Goal: Information Seeking & Learning: Learn about a topic

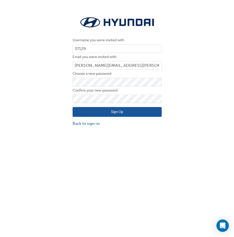
click at [92, 115] on button "Sign Up" at bounding box center [116, 112] width 89 height 10
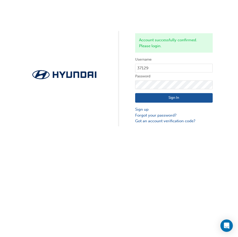
click at [159, 93] on button "Sign In" at bounding box center [173, 98] width 77 height 10
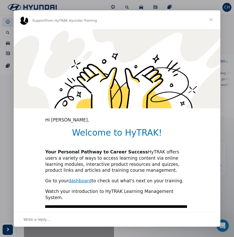
click at [208, 19] on span "Close" at bounding box center [210, 19] width 19 height 19
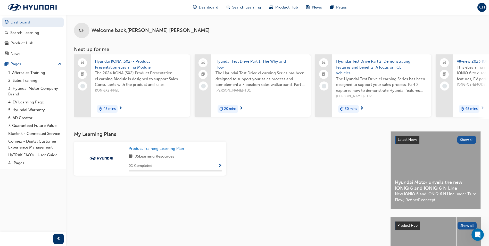
click at [233, 61] on span "Hyundai Test Drive Part 1: The Why and How" at bounding box center [261, 65] width 91 height 12
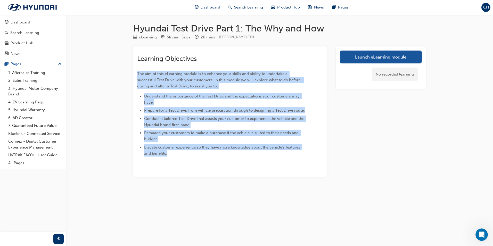
drag, startPoint x: 137, startPoint y: 69, endPoint x: 206, endPoint y: 153, distance: 108.5
click at [206, 153] on div "Learning Objectives The aim of this eLearning module is to enhance your skills …" at bounding box center [221, 106] width 168 height 102
click at [205, 153] on li "Elevate customer experience so they have more knowledge about the vehicle’s fea…" at bounding box center [224, 150] width 161 height 12
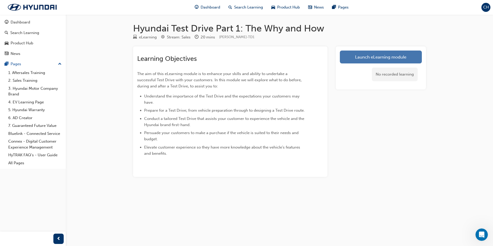
click at [233, 62] on link "Launch eLearning module" at bounding box center [381, 57] width 82 height 13
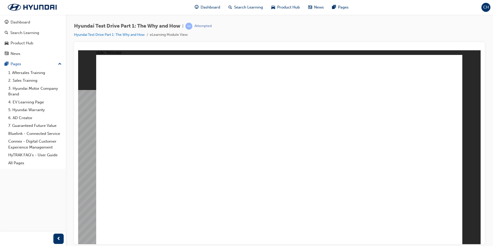
click at [78, 50] on image at bounding box center [78, 50] width 0 height 0
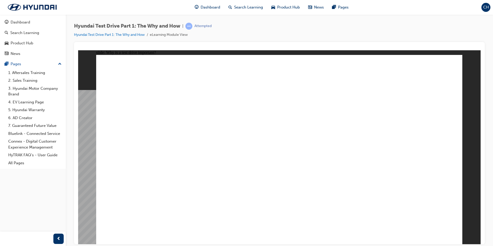
drag, startPoint x: 180, startPoint y: 183, endPoint x: 193, endPoint y: 183, distance: 13.7
drag, startPoint x: 204, startPoint y: 184, endPoint x: 263, endPoint y: 191, distance: 59.3
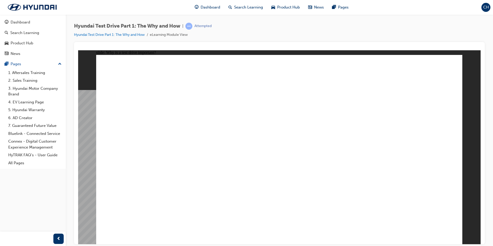
drag, startPoint x: 150, startPoint y: 188, endPoint x: 123, endPoint y: 187, distance: 27.6
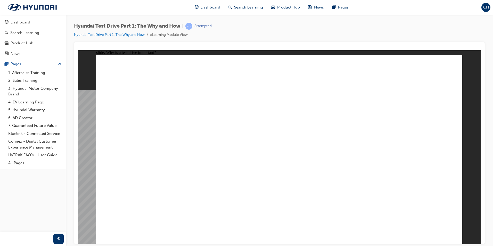
drag, startPoint x: 239, startPoint y: 121, endPoint x: 259, endPoint y: 168, distance: 50.8
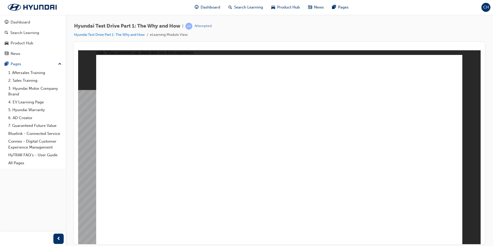
click at [78, 50] on image at bounding box center [78, 50] width 0 height 0
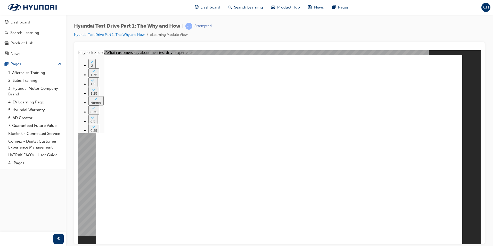
type input "274"
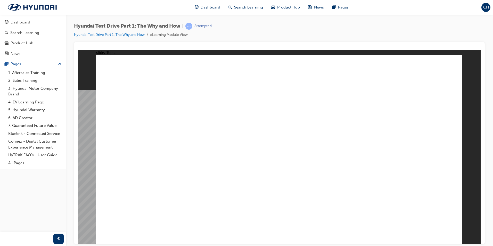
drag, startPoint x: 387, startPoint y: 95, endPoint x: 386, endPoint y: 108, distance: 12.7
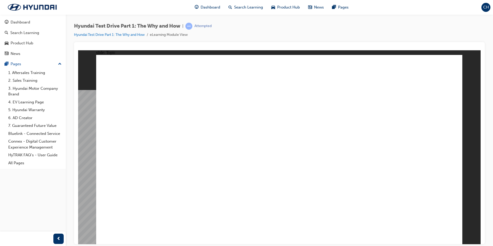
checkbox input "true"
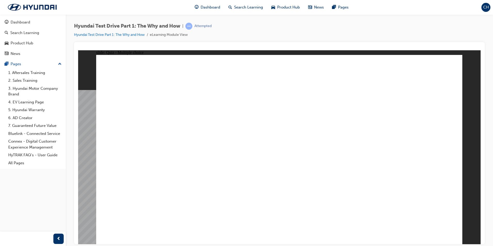
checkbox input "true"
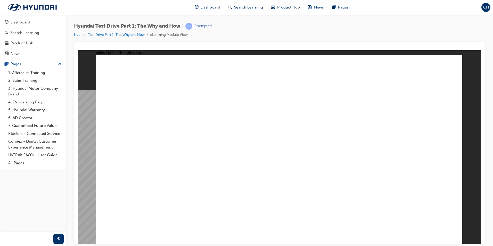
drag, startPoint x: 120, startPoint y: 111, endPoint x: 174, endPoint y: 179, distance: 86.9
drag, startPoint x: 169, startPoint y: 118, endPoint x: 389, endPoint y: 182, distance: 228.2
drag, startPoint x: 200, startPoint y: 122, endPoint x: 178, endPoint y: 187, distance: 69.4
drag, startPoint x: 244, startPoint y: 117, endPoint x: 385, endPoint y: 181, distance: 154.7
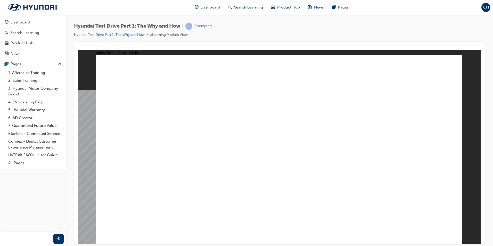
drag, startPoint x: 292, startPoint y: 121, endPoint x: 294, endPoint y: 189, distance: 68.4
drag, startPoint x: 325, startPoint y: 119, endPoint x: 185, endPoint y: 181, distance: 153.4
drag, startPoint x: 360, startPoint y: 122, endPoint x: 384, endPoint y: 188, distance: 69.4
drag, startPoint x: 403, startPoint y: 118, endPoint x: 286, endPoint y: 186, distance: 135.4
drag, startPoint x: 433, startPoint y: 122, endPoint x: 277, endPoint y: 187, distance: 169.0
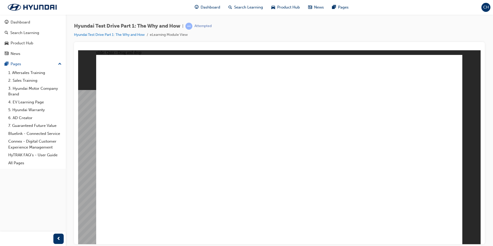
radio input "true"
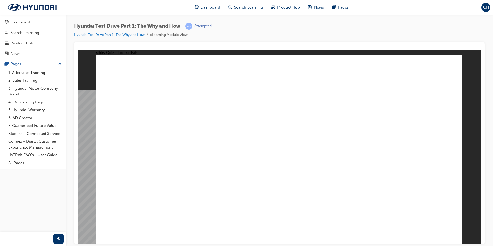
drag, startPoint x: 192, startPoint y: 118, endPoint x: 365, endPoint y: 211, distance: 195.8
drag, startPoint x: 135, startPoint y: 121, endPoint x: 144, endPoint y: 167, distance: 46.3
drag, startPoint x: 248, startPoint y: 117, endPoint x: 219, endPoint y: 164, distance: 54.8
drag, startPoint x: 310, startPoint y: 116, endPoint x: 384, endPoint y: 169, distance: 91.2
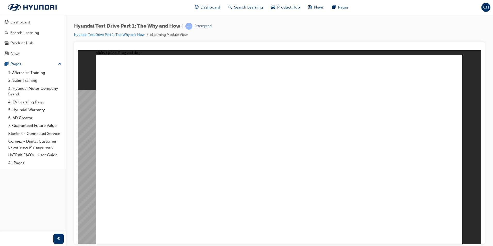
drag, startPoint x: 427, startPoint y: 121, endPoint x: 247, endPoint y: 183, distance: 191.0
drag, startPoint x: 361, startPoint y: 109, endPoint x: 233, endPoint y: 195, distance: 154.1
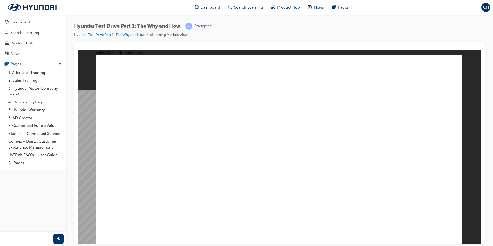
radio input "true"
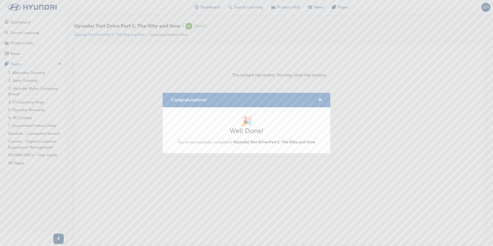
click at [233, 177] on div "Congratulations! 🎉 Well Done! You've successfully completed Hyundai Test Drive …" at bounding box center [246, 123] width 493 height 246
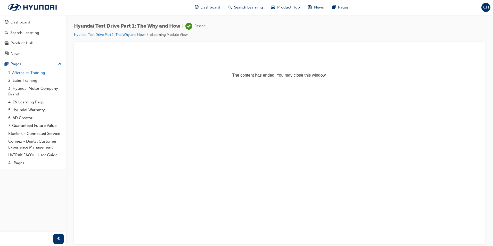
click at [23, 70] on link "1. Aftersales Training" at bounding box center [35, 73] width 58 height 8
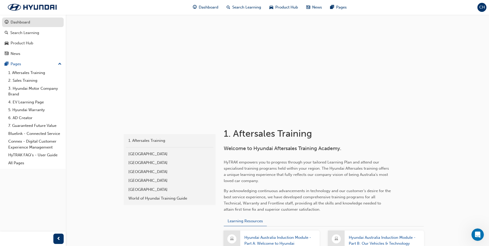
click at [24, 20] on div "Dashboard" at bounding box center [21, 22] width 20 height 6
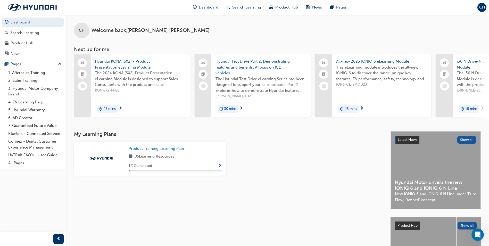
click at [104, 104] on div "45 mins" at bounding box center [140, 109] width 99 height 16
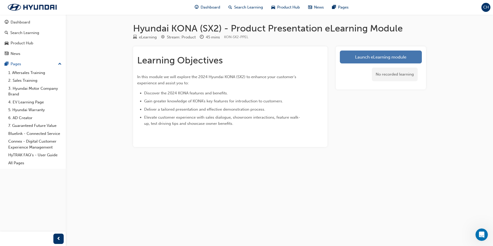
click at [233, 60] on link "Launch eLearning module" at bounding box center [381, 57] width 82 height 13
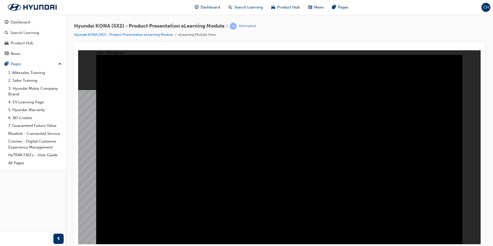
drag, startPoint x: 319, startPoint y: 111, endPoint x: 319, endPoint y: 116, distance: 4.4
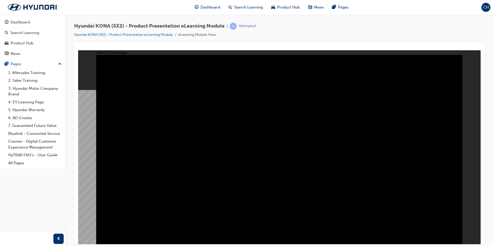
click at [78, 50] on image at bounding box center [78, 50] width 0 height 0
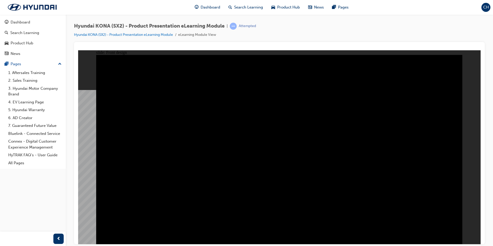
drag, startPoint x: 454, startPoint y: 60, endPoint x: 190, endPoint y: 132, distance: 272.9
click at [78, 50] on image at bounding box center [78, 50] width 0 height 0
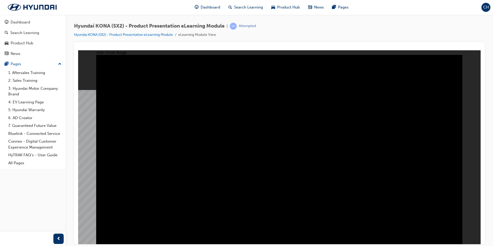
click at [78, 50] on image at bounding box center [78, 50] width 0 height 0
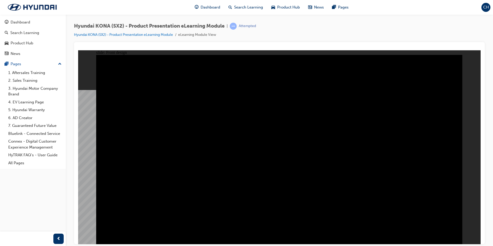
click at [78, 50] on image at bounding box center [78, 50] width 0 height 0
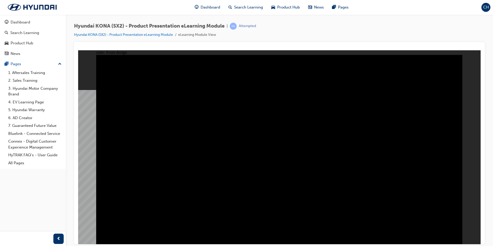
click at [78, 50] on image at bounding box center [78, 50] width 0 height 0
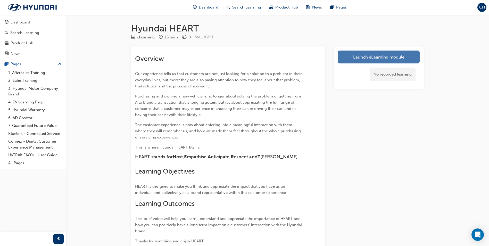
click at [357, 62] on link "Launch eLearning module" at bounding box center [379, 57] width 82 height 13
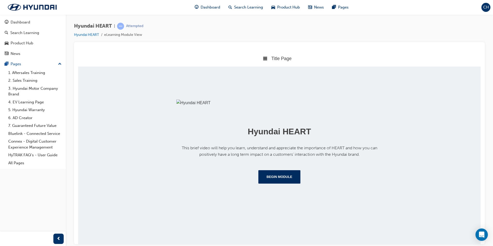
scroll to position [48, 0]
click at [281, 183] on button "Begin Module" at bounding box center [279, 176] width 42 height 13
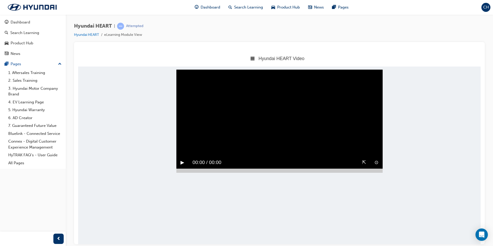
scroll to position [0, 0]
click at [182, 166] on button "▶︎" at bounding box center [183, 162] width 4 height 8
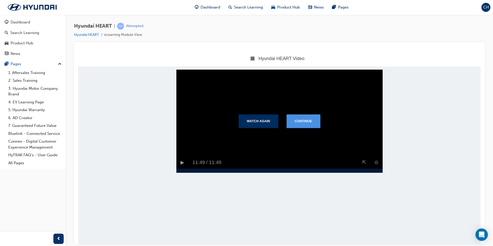
click at [305, 121] on button "Continue" at bounding box center [304, 120] width 34 height 13
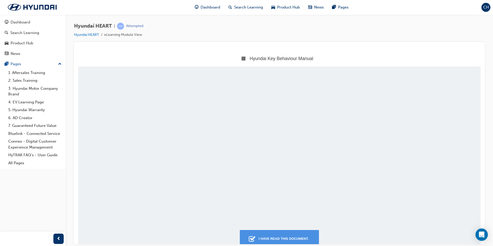
scroll to position [14, 0]
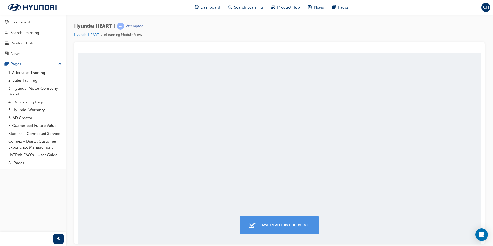
click at [284, 226] on div "I have read this document." at bounding box center [284, 224] width 54 height 9
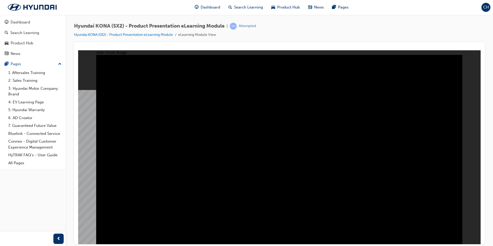
click at [78, 50] on image at bounding box center [78, 50] width 0 height 0
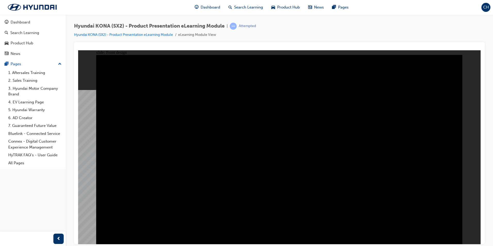
click at [78, 50] on image at bounding box center [78, 50] width 0 height 0
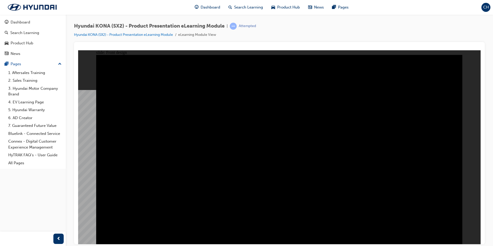
click at [78, 50] on image at bounding box center [78, 50] width 0 height 0
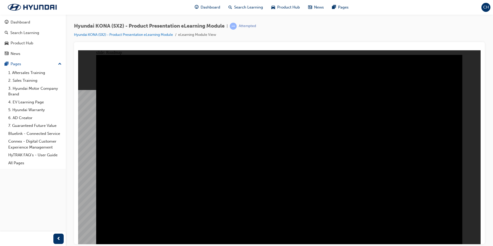
drag, startPoint x: 389, startPoint y: 98, endPoint x: 388, endPoint y: 119, distance: 20.6
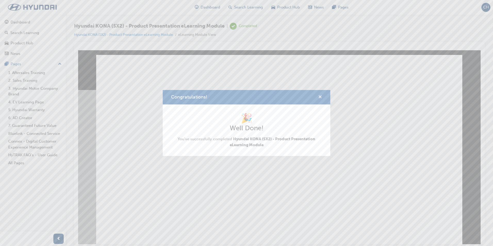
click at [320, 100] on span "cross-icon" at bounding box center [320, 97] width 4 height 5
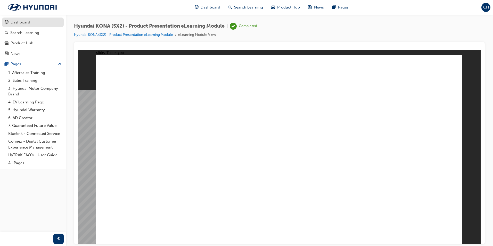
click at [20, 20] on div "Dashboard" at bounding box center [21, 22] width 20 height 6
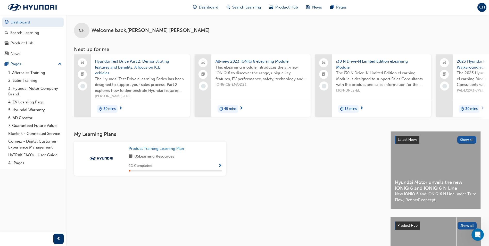
click at [106, 58] on div "Hyundai Test Drive Part 2: Demonstrating features and benefits. A focus on ICE …" at bounding box center [140, 77] width 99 height 46
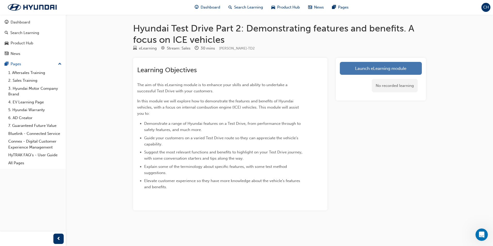
click at [367, 69] on link "Launch eLearning module" at bounding box center [381, 68] width 82 height 13
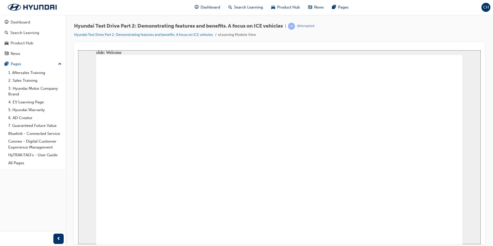
drag, startPoint x: 378, startPoint y: 100, endPoint x: 381, endPoint y: 103, distance: 4.8
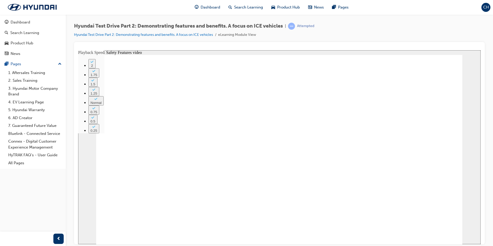
click at [78, 50] on image at bounding box center [78, 50] width 0 height 0
drag, startPoint x: 136, startPoint y: 230, endPoint x: 428, endPoint y: 230, distance: 292.0
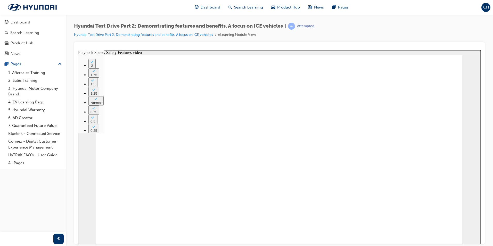
drag, startPoint x: 225, startPoint y: 63, endPoint x: 235, endPoint y: 63, distance: 10.6
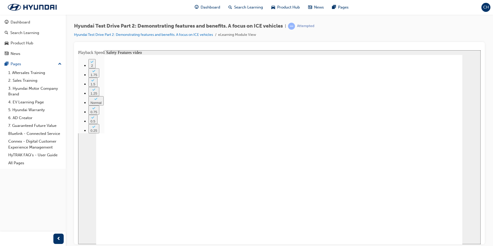
click at [78, 50] on image at bounding box center [78, 50] width 0 height 0
type input "221"
drag, startPoint x: 258, startPoint y: 179, endPoint x: 228, endPoint y: 178, distance: 29.9
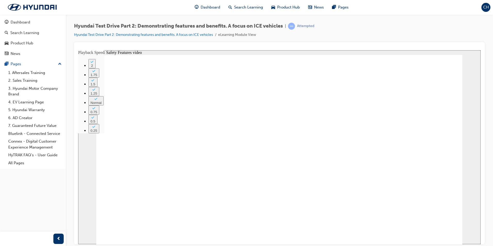
drag, startPoint x: 391, startPoint y: 171, endPoint x: 412, endPoint y: 187, distance: 26.9
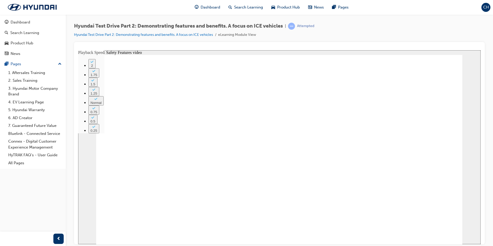
drag, startPoint x: 477, startPoint y: 94, endPoint x: 415, endPoint y: 76, distance: 63.9
drag, startPoint x: 415, startPoint y: 76, endPoint x: 426, endPoint y: 120, distance: 45.2
drag, startPoint x: 426, startPoint y: 120, endPoint x: 427, endPoint y: 99, distance: 21.7
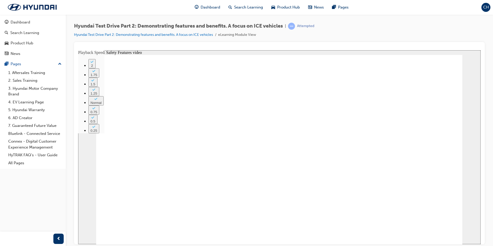
drag, startPoint x: 427, startPoint y: 99, endPoint x: 429, endPoint y: 94, distance: 5.0
drag, startPoint x: 441, startPoint y: 83, endPoint x: 389, endPoint y: 74, distance: 52.9
drag, startPoint x: 389, startPoint y: 74, endPoint x: 365, endPoint y: 84, distance: 26.0
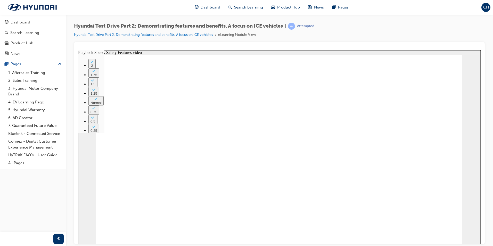
drag, startPoint x: 192, startPoint y: 93, endPoint x: 121, endPoint y: 81, distance: 72.3
drag, startPoint x: 112, startPoint y: 79, endPoint x: 167, endPoint y: 70, distance: 55.8
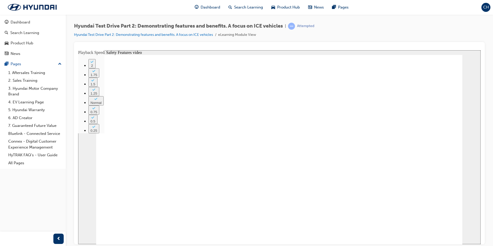
drag, startPoint x: 239, startPoint y: 58, endPoint x: 311, endPoint y: 95, distance: 81.2
drag, startPoint x: 141, startPoint y: 140, endPoint x: 103, endPoint y: 161, distance: 43.2
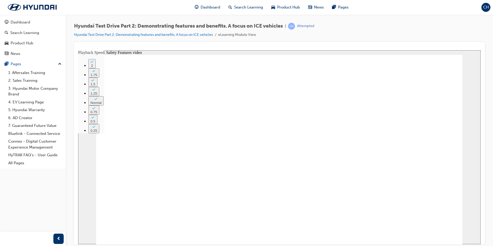
click at [464, 173] on div "slide: Safety Features video Rectangle Rectangle 1 Resources close_white.png Li…" at bounding box center [279, 147] width 403 height 194
drag, startPoint x: 424, startPoint y: 224, endPoint x: 391, endPoint y: 227, distance: 32.7
click at [212, 35] on link "Hyundai Test Drive Part 2: Demonstrating features and benefits. A focus on ICE …" at bounding box center [143, 35] width 139 height 4
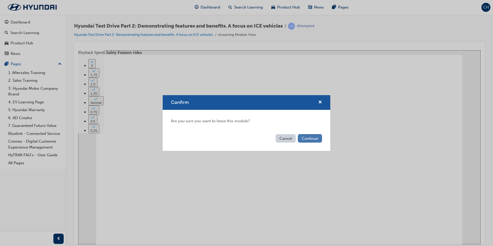
drag, startPoint x: 300, startPoint y: 144, endPoint x: 305, endPoint y: 139, distance: 7.7
click at [302, 143] on div "Cancel Continue" at bounding box center [247, 141] width 168 height 19
click at [305, 139] on button "Continue" at bounding box center [310, 138] width 24 height 9
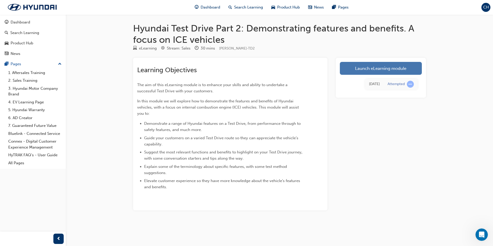
click at [385, 68] on link "Launch eLearning module" at bounding box center [381, 68] width 82 height 13
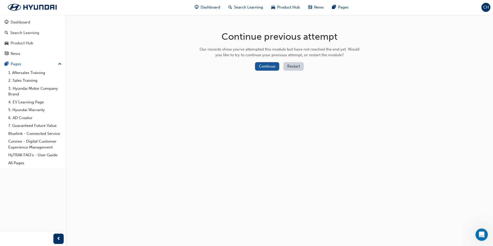
click at [271, 61] on div "Continue previous attempt Our records show you've attempted this module but hav…" at bounding box center [280, 51] width 168 height 75
click at [272, 70] on button "Continue" at bounding box center [267, 66] width 24 height 9
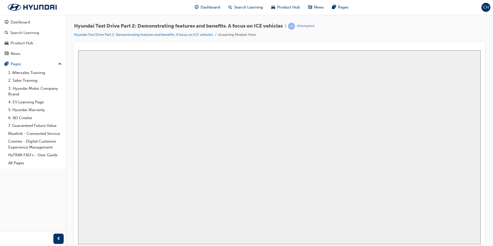
click at [98, 239] on button "Resume" at bounding box center [88, 242] width 20 height 6
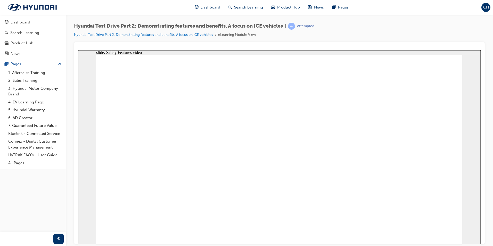
drag, startPoint x: 265, startPoint y: 229, endPoint x: 426, endPoint y: 224, distance: 161.1
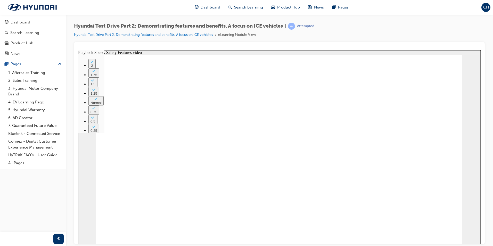
click at [78, 50] on image at bounding box center [78, 50] width 0 height 0
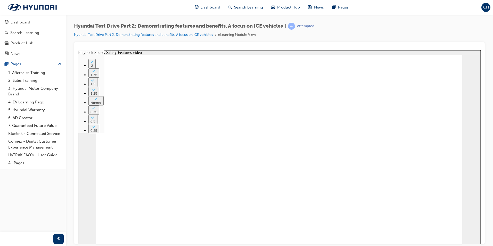
click at [78, 50] on image at bounding box center [78, 50] width 0 height 0
drag, startPoint x: 279, startPoint y: 107, endPoint x: 179, endPoint y: 137, distance: 104.2
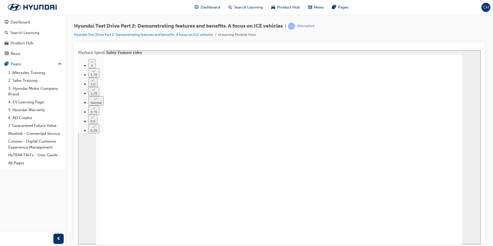
drag, startPoint x: 154, startPoint y: 150, endPoint x: 271, endPoint y: 162, distance: 117.7
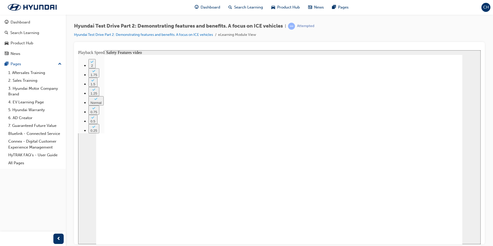
drag, startPoint x: 425, startPoint y: 117, endPoint x: 420, endPoint y: 107, distance: 11.2
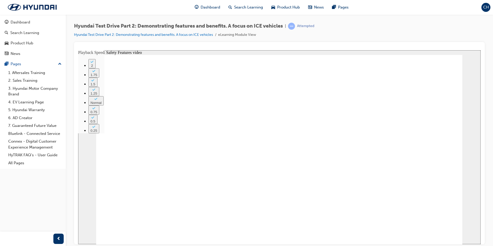
type input "221"
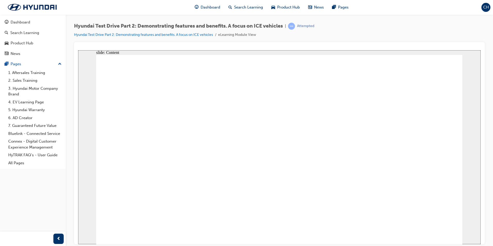
click at [78, 50] on image at bounding box center [78, 50] width 0 height 0
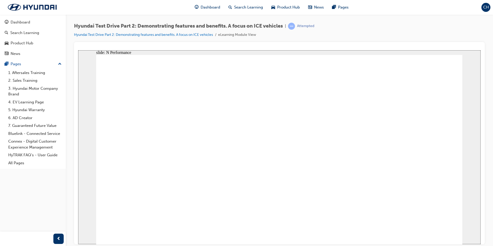
click at [78, 50] on image at bounding box center [78, 50] width 0 height 0
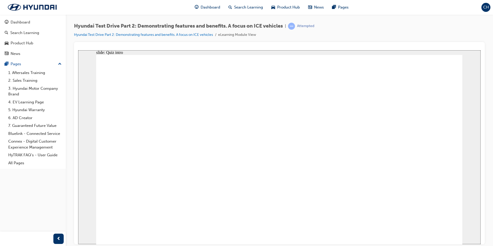
checkbox input "true"
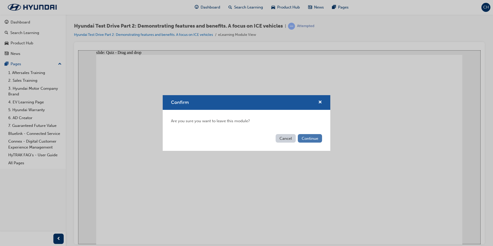
click at [311, 138] on button "Continue" at bounding box center [310, 138] width 24 height 9
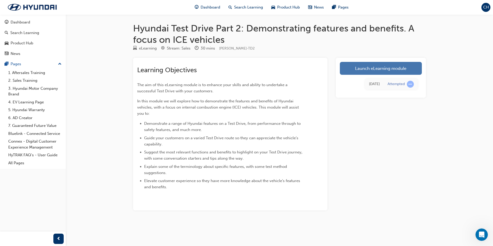
click at [355, 68] on link "Launch eLearning module" at bounding box center [381, 68] width 82 height 13
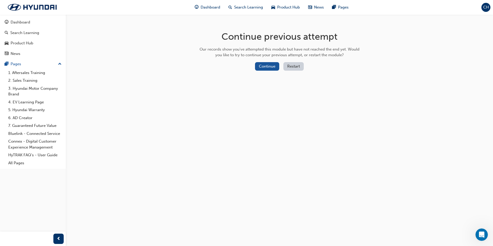
click at [290, 65] on button "Restart" at bounding box center [294, 66] width 20 height 9
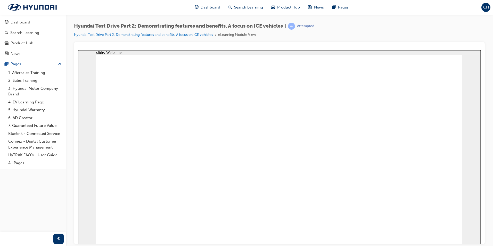
click at [78, 50] on image at bounding box center [78, 50] width 0 height 0
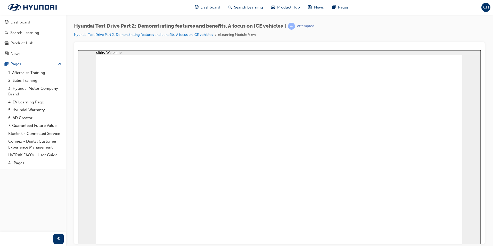
click at [78, 50] on image at bounding box center [78, 50] width 0 height 0
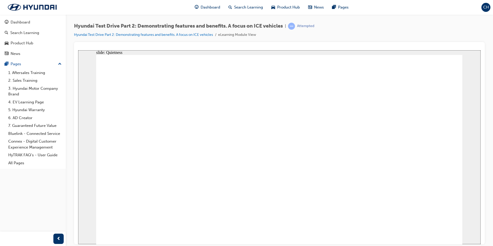
click at [39, 134] on link "Bluelink - Connected Service" at bounding box center [35, 134] width 58 height 8
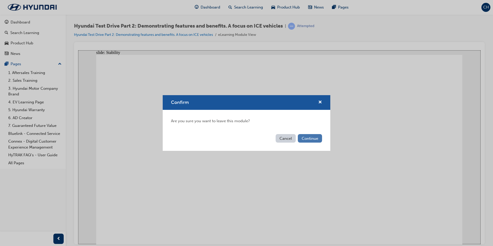
click at [307, 140] on button "Continue" at bounding box center [310, 138] width 24 height 9
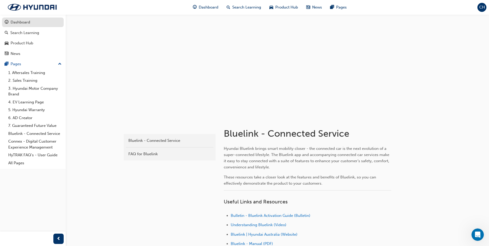
click at [27, 24] on div "Dashboard" at bounding box center [21, 22] width 20 height 6
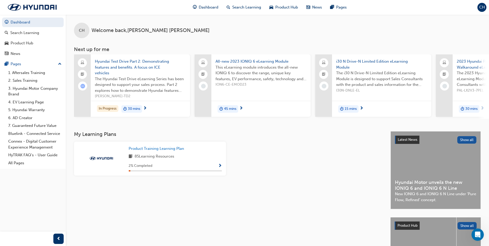
click at [121, 72] on span "Hyundai Test Drive Part 2: Demonstrating features and benefits. A focus on ICE …" at bounding box center [140, 68] width 91 height 18
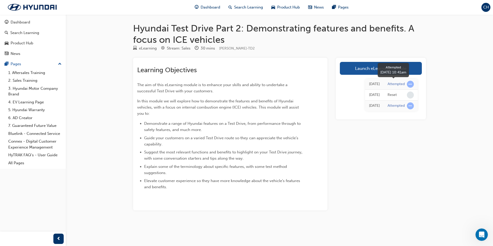
drag, startPoint x: 407, startPoint y: 83, endPoint x: 405, endPoint y: 88, distance: 6.0
click at [405, 88] on td "Attempted" at bounding box center [401, 84] width 34 height 11
click at [400, 84] on div "Attempted" at bounding box center [396, 84] width 17 height 5
click at [411, 107] on span "learningRecordVerb_ATTEMPT-icon" at bounding box center [410, 105] width 7 height 7
click at [393, 84] on div "Attempted" at bounding box center [396, 84] width 17 height 5
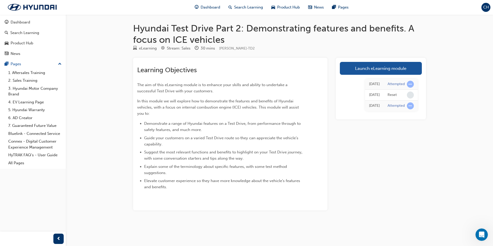
click at [393, 96] on div "Reset" at bounding box center [392, 95] width 9 height 5
click at [394, 109] on div "Attempted" at bounding box center [401, 105] width 26 height 7
click at [382, 70] on link "Launch eLearning module" at bounding box center [381, 68] width 82 height 13
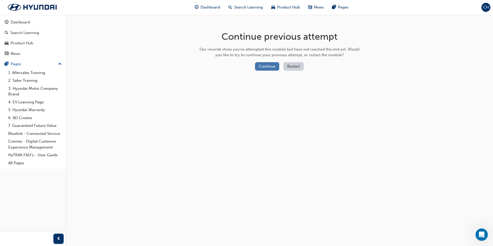
click at [268, 65] on button "Continue" at bounding box center [267, 66] width 24 height 9
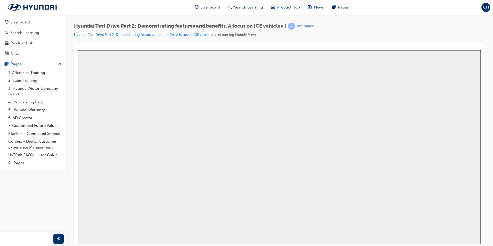
click at [98, 239] on button "Resume" at bounding box center [88, 242] width 20 height 6
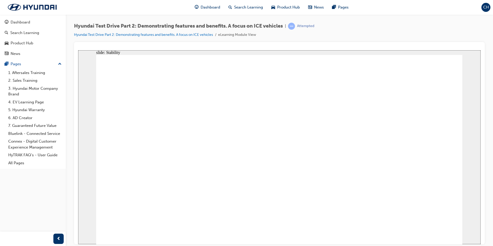
click at [78, 50] on image at bounding box center [78, 50] width 0 height 0
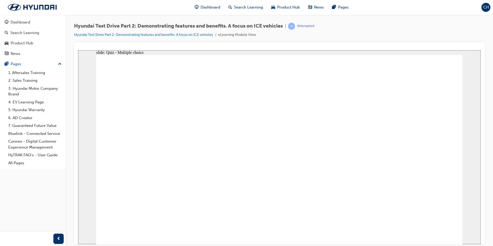
checkbox input "true"
drag, startPoint x: 250, startPoint y: 101, endPoint x: 133, endPoint y: 173, distance: 137.6
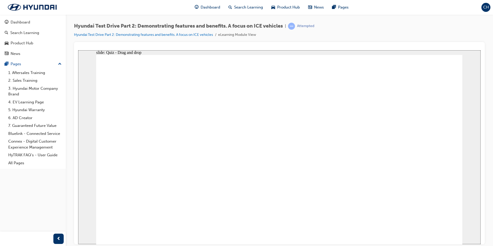
drag, startPoint x: 365, startPoint y: 100, endPoint x: 428, endPoint y: 165, distance: 90.5
drag, startPoint x: 130, startPoint y: 96, endPoint x: 366, endPoint y: 163, distance: 245.1
drag, startPoint x: 305, startPoint y: 96, endPoint x: 190, endPoint y: 171, distance: 137.2
drag, startPoint x: 426, startPoint y: 104, endPoint x: 308, endPoint y: 158, distance: 130.1
drag, startPoint x: 197, startPoint y: 115, endPoint x: 253, endPoint y: 168, distance: 77.7
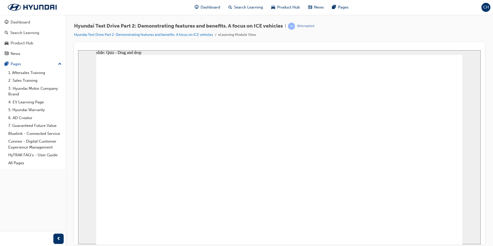
drag, startPoint x: 252, startPoint y: 166, endPoint x: 255, endPoint y: 124, distance: 42.5
drag, startPoint x: 301, startPoint y: 159, endPoint x: 235, endPoint y: 151, distance: 65.8
drag, startPoint x: 183, startPoint y: 102, endPoint x: 305, endPoint y: 177, distance: 143.3
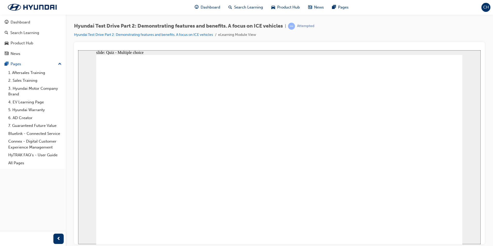
radio input "true"
drag, startPoint x: 128, startPoint y: 113, endPoint x: 340, endPoint y: 187, distance: 225.1
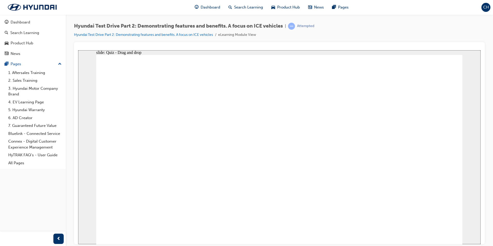
drag, startPoint x: 182, startPoint y: 109, endPoint x: 164, endPoint y: 159, distance: 53.0
drag, startPoint x: 247, startPoint y: 115, endPoint x: 209, endPoint y: 154, distance: 54.0
drag, startPoint x: 303, startPoint y: 108, endPoint x: 239, endPoint y: 161, distance: 82.9
drag, startPoint x: 377, startPoint y: 113, endPoint x: 178, endPoint y: 202, distance: 217.7
drag, startPoint x: 403, startPoint y: 128, endPoint x: 242, endPoint y: 207, distance: 180.0
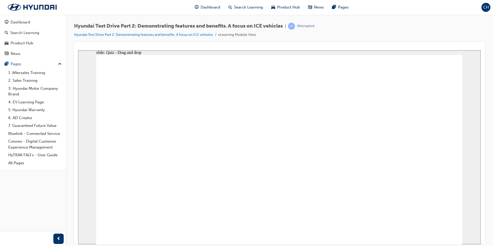
checkbox input "true"
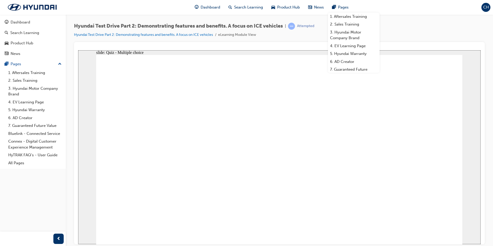
checkbox input "true"
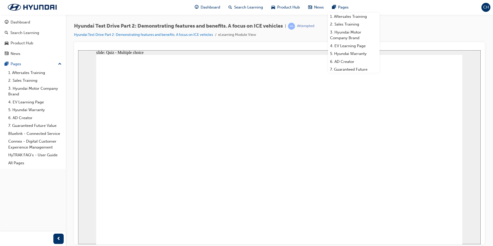
checkbox input "true"
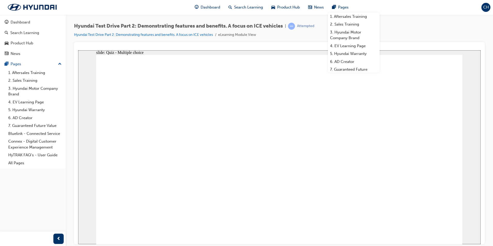
checkbox input "true"
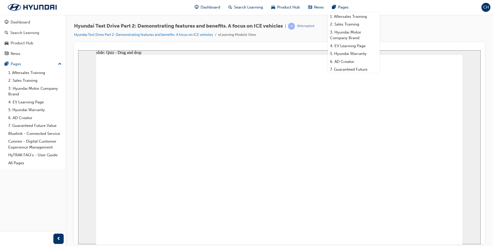
drag, startPoint x: 369, startPoint y: 99, endPoint x: 422, endPoint y: 168, distance: 87.0
drag, startPoint x: 256, startPoint y: 100, endPoint x: 141, endPoint y: 161, distance: 130.4
drag, startPoint x: 309, startPoint y: 104, endPoint x: 188, endPoint y: 171, distance: 138.7
drag, startPoint x: 133, startPoint y: 101, endPoint x: 371, endPoint y: 162, distance: 245.5
drag, startPoint x: 431, startPoint y: 101, endPoint x: 249, endPoint y: 160, distance: 190.9
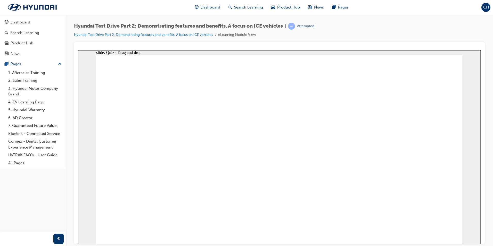
drag, startPoint x: 182, startPoint y: 89, endPoint x: 309, endPoint y: 157, distance: 143.8
radio input "true"
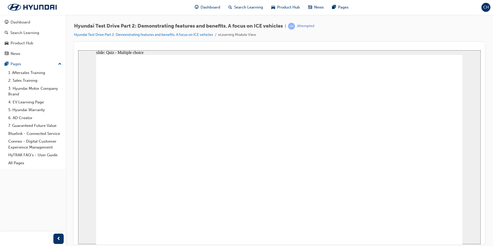
drag, startPoint x: 132, startPoint y: 108, endPoint x: 410, endPoint y: 169, distance: 285.1
drag, startPoint x: 425, startPoint y: 110, endPoint x: 405, endPoint y: 187, distance: 79.5
drag, startPoint x: 365, startPoint y: 110, endPoint x: 177, endPoint y: 176, distance: 198.9
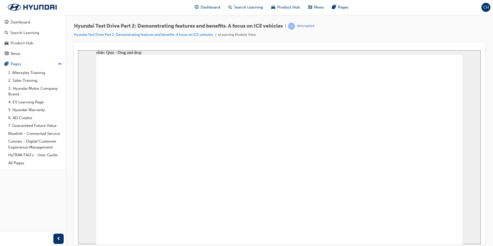
drag, startPoint x: 304, startPoint y: 113, endPoint x: 203, endPoint y: 175, distance: 118.8
drag, startPoint x: 242, startPoint y: 118, endPoint x: 197, endPoint y: 131, distance: 47.1
drag, startPoint x: 188, startPoint y: 113, endPoint x: 184, endPoint y: 204, distance: 90.3
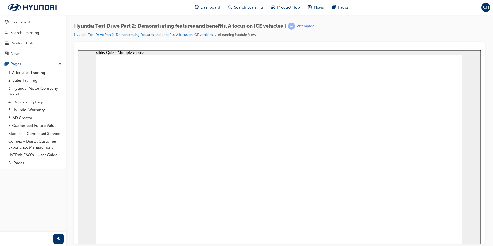
checkbox input "true"
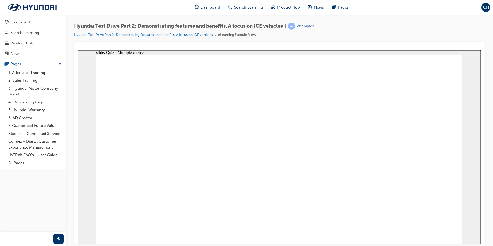
checkbox input "true"
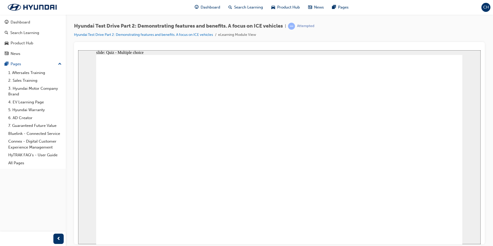
checkbox input "true"
drag, startPoint x: 308, startPoint y: 103, endPoint x: 188, endPoint y: 163, distance: 134.3
drag, startPoint x: 367, startPoint y: 96, endPoint x: 427, endPoint y: 158, distance: 86.5
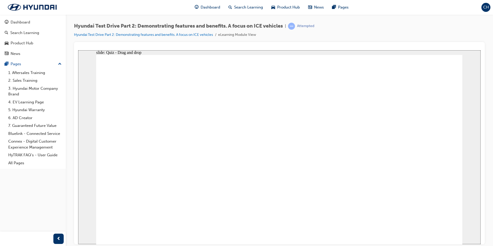
drag, startPoint x: 243, startPoint y: 109, endPoint x: 131, endPoint y: 171, distance: 127.9
drag, startPoint x: 421, startPoint y: 101, endPoint x: 244, endPoint y: 160, distance: 186.5
drag, startPoint x: 128, startPoint y: 102, endPoint x: 308, endPoint y: 167, distance: 191.0
drag, startPoint x: 280, startPoint y: 125, endPoint x: 368, endPoint y: 168, distance: 97.4
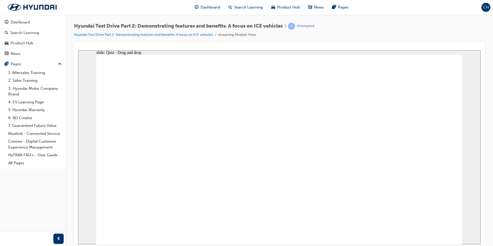
radio input "true"
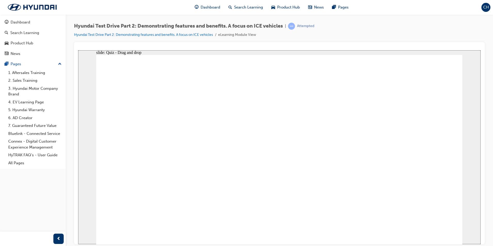
drag, startPoint x: 132, startPoint y: 116, endPoint x: 321, endPoint y: 172, distance: 197.4
drag, startPoint x: 311, startPoint y: 114, endPoint x: 199, endPoint y: 158, distance: 120.6
drag, startPoint x: 249, startPoint y: 120, endPoint x: 229, endPoint y: 153, distance: 39.0
drag, startPoint x: 200, startPoint y: 157, endPoint x: 315, endPoint y: 122, distance: 120.1
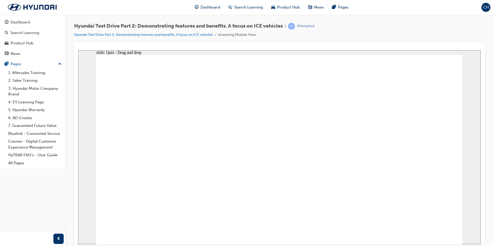
drag, startPoint x: 201, startPoint y: 115, endPoint x: 201, endPoint y: 166, distance: 50.3
drag, startPoint x: 361, startPoint y: 109, endPoint x: 230, endPoint y: 166, distance: 142.5
drag, startPoint x: 413, startPoint y: 118, endPoint x: 417, endPoint y: 159, distance: 41.8
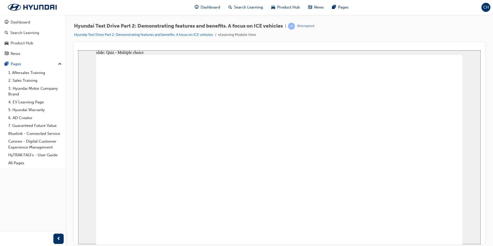
checkbox input "true"
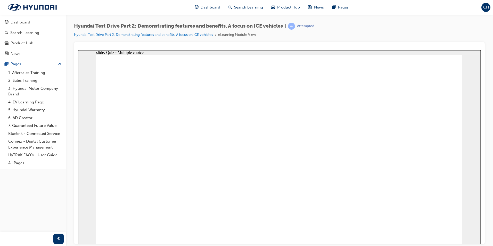
checkbox input "true"
